Goal: Information Seeking & Learning: Find specific fact

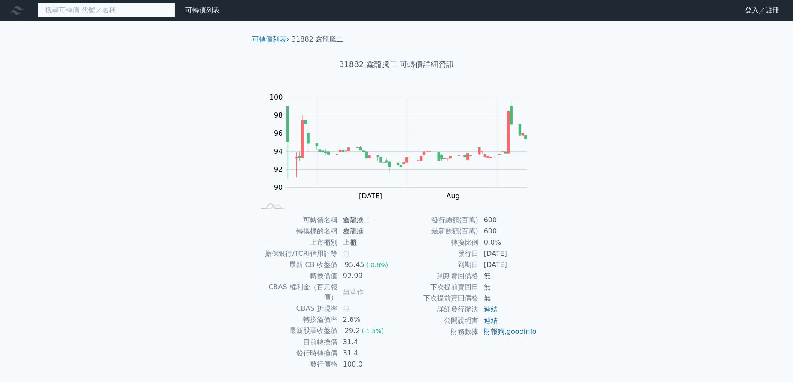
click at [50, 13] on input at bounding box center [106, 10] width 137 height 15
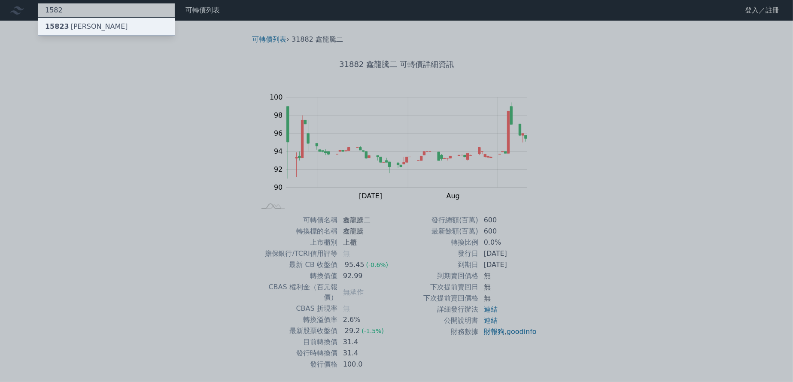
type input "1582"
click at [72, 26] on div "15823 信錦三" at bounding box center [86, 26] width 83 height 10
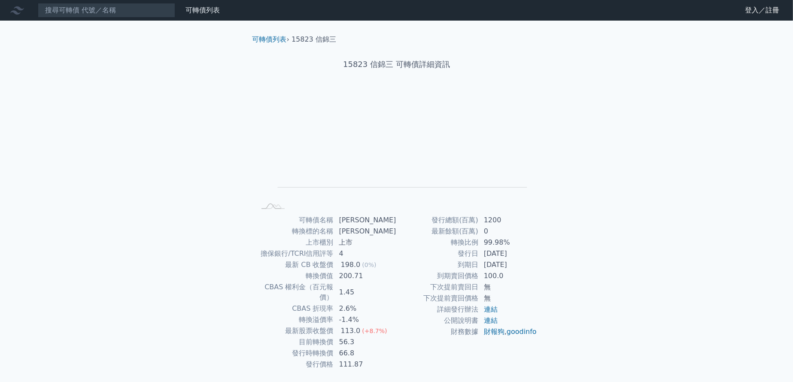
drag, startPoint x: 68, startPoint y: 21, endPoint x: 73, endPoint y: 12, distance: 10.8
click at [68, 18] on div "可轉債列表 財務數據 可轉債列表 財務數據 登入／註冊 登入／註冊 可轉債列表 › 15823 信錦三 15823 信錦三 可轉債詳細資訊 Zoom Out …" at bounding box center [396, 204] width 793 height 408
click at [73, 12] on input at bounding box center [106, 10] width 137 height 15
paste input "新日興"
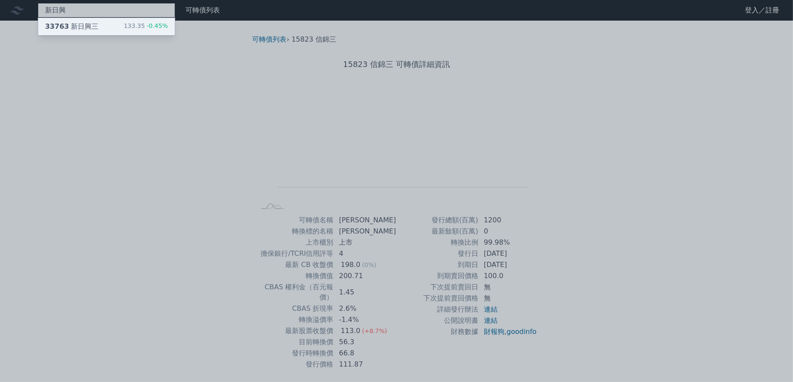
type input "新日興"
click at [89, 26] on div "33763 新日興三" at bounding box center [71, 26] width 53 height 10
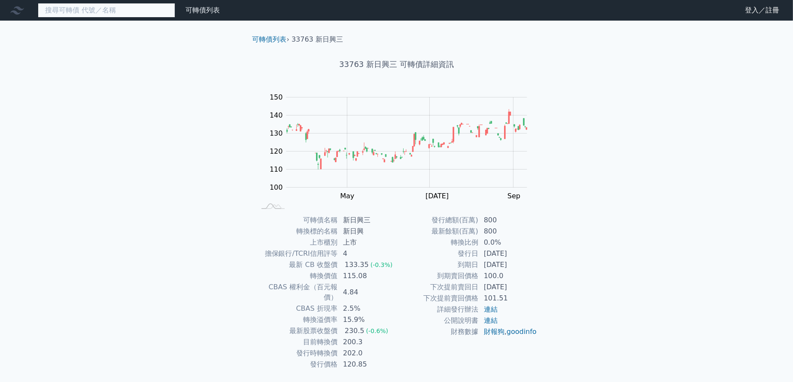
click at [83, 15] on input at bounding box center [106, 10] width 137 height 15
paste input "兆利"
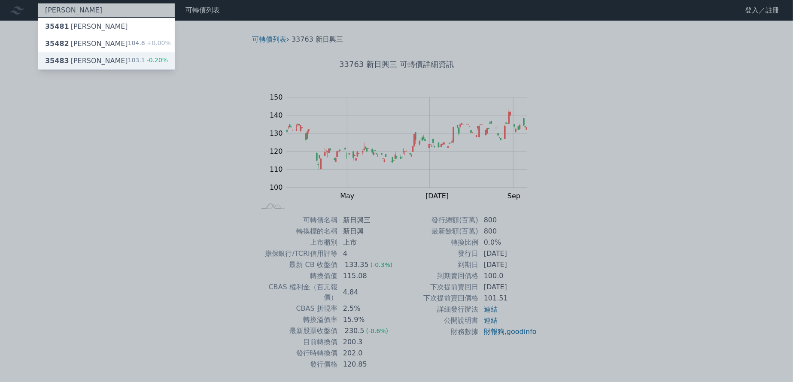
type input "兆利"
click at [91, 61] on div "35483 兆利三 103.1 -0.20%" at bounding box center [106, 60] width 136 height 17
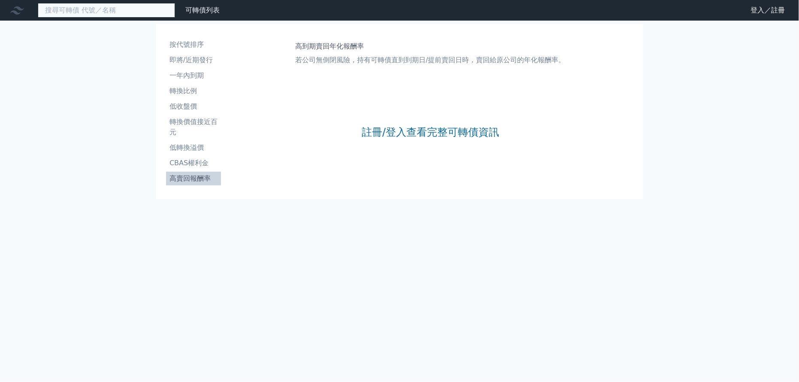
click at [76, 15] on input at bounding box center [106, 10] width 137 height 15
paste input "臻鼎"
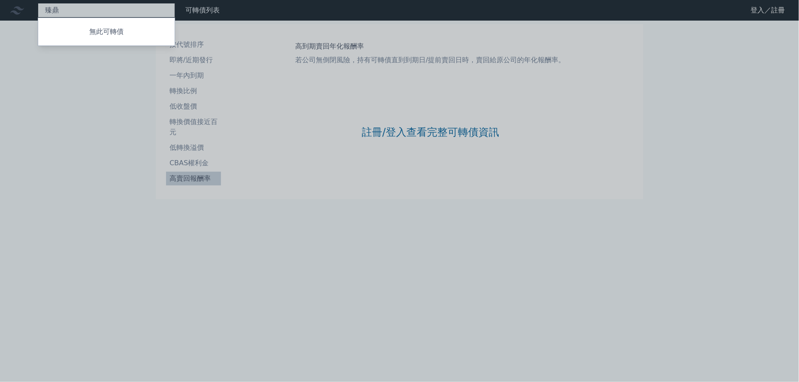
type input "臻鼎"
drag, startPoint x: 51, startPoint y: 157, endPoint x: 49, endPoint y: 153, distance: 5.0
click at [50, 157] on div at bounding box center [399, 191] width 799 height 382
